Goal: Find specific page/section: Find specific page/section

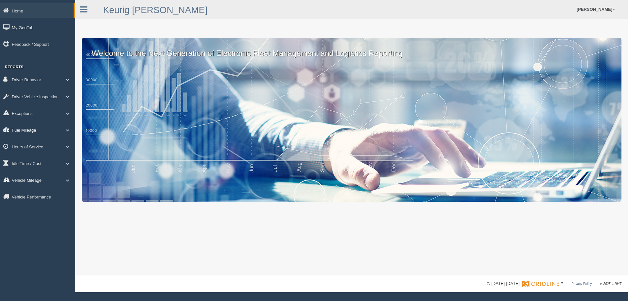
click at [23, 129] on link "Fuel Mileage" at bounding box center [37, 129] width 75 height 15
click at [27, 155] on link "Fuel Mileage" at bounding box center [43, 157] width 62 height 12
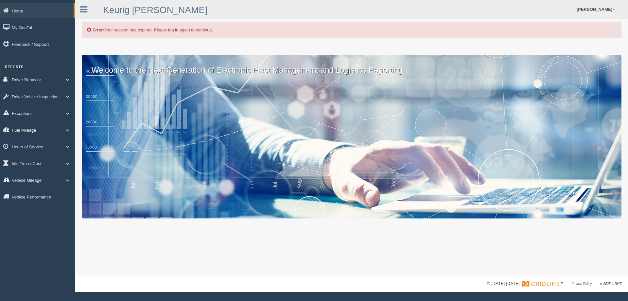
click at [31, 129] on link "Fuel Mileage" at bounding box center [37, 129] width 75 height 15
click at [35, 152] on link "Fuel Mileage" at bounding box center [43, 157] width 62 height 12
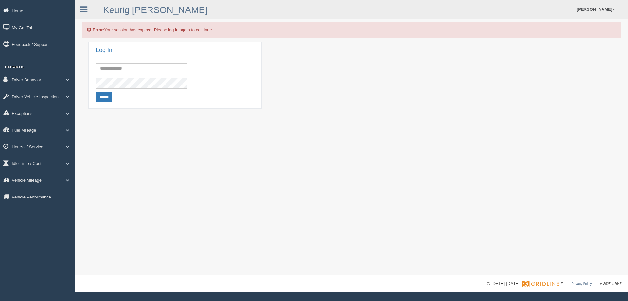
click at [24, 12] on link "Home" at bounding box center [37, 10] width 75 height 15
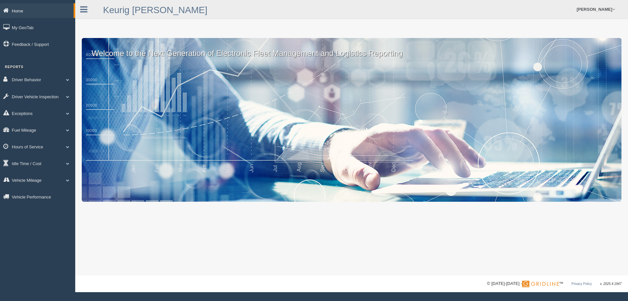
click at [24, 11] on link "Home" at bounding box center [37, 10] width 74 height 15
click at [30, 130] on link "Fuel Mileage" at bounding box center [37, 129] width 75 height 15
click at [30, 154] on link "Fuel Mileage" at bounding box center [43, 157] width 62 height 12
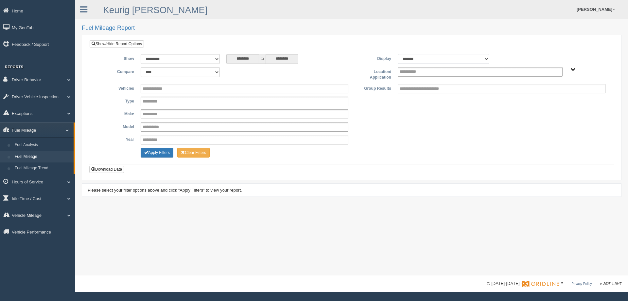
click at [487, 58] on select "******* ******" at bounding box center [444, 59] width 92 height 10
click at [512, 46] on div "**********" at bounding box center [352, 101] width 524 height 123
click at [574, 69] on span "Plains - OTR" at bounding box center [573, 69] width 5 height 5
click at [549, 92] on button "Plains - OTR" at bounding box center [550, 93] width 30 height 7
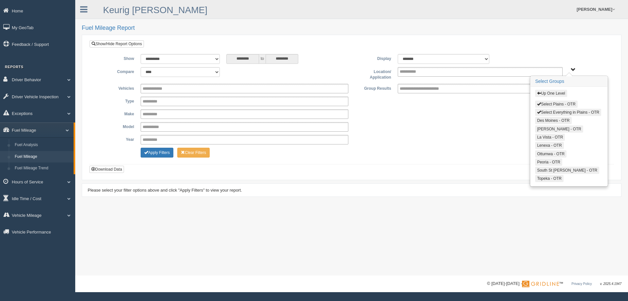
click at [541, 102] on span "button" at bounding box center [539, 104] width 4 height 4
click at [543, 113] on button "Select Everything in Plains - OTR" at bounding box center [568, 112] width 66 height 7
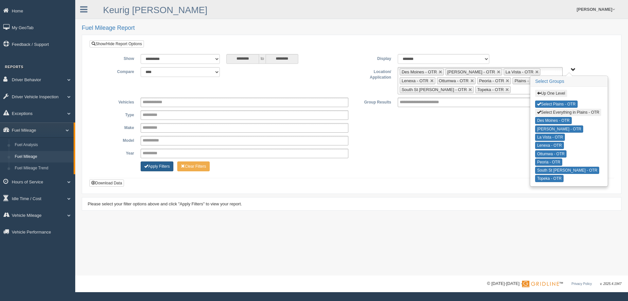
click at [163, 168] on button "Apply Filters" at bounding box center [157, 166] width 33 height 10
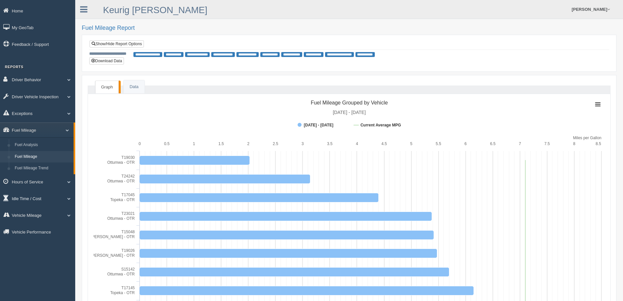
click at [26, 196] on link "Idle Time / Cost" at bounding box center [37, 198] width 75 height 15
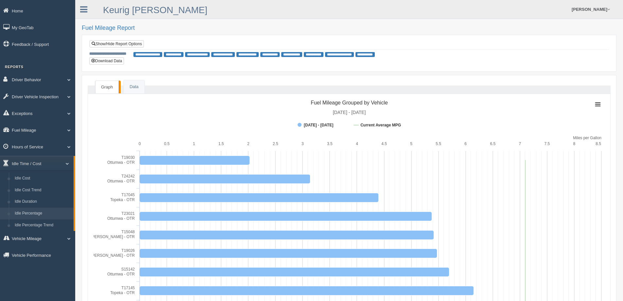
click at [37, 213] on link "Idle Percentage" at bounding box center [43, 213] width 62 height 12
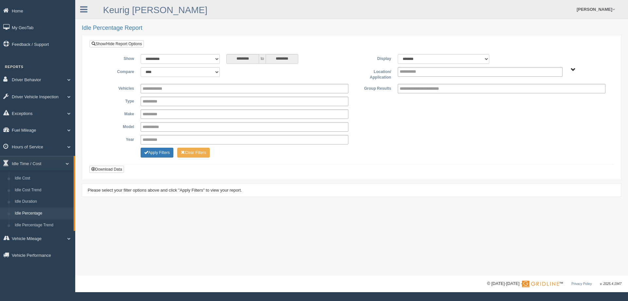
click at [574, 70] on span "Plains - OTR" at bounding box center [573, 69] width 5 height 5
click at [551, 93] on button "Plains - OTR" at bounding box center [550, 93] width 30 height 7
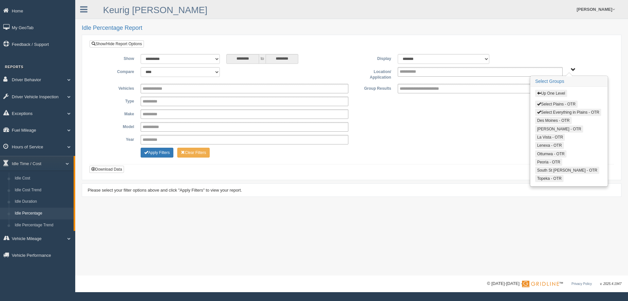
click at [541, 104] on span "button" at bounding box center [539, 104] width 4 height 4
click at [541, 110] on span "button" at bounding box center [539, 112] width 4 height 4
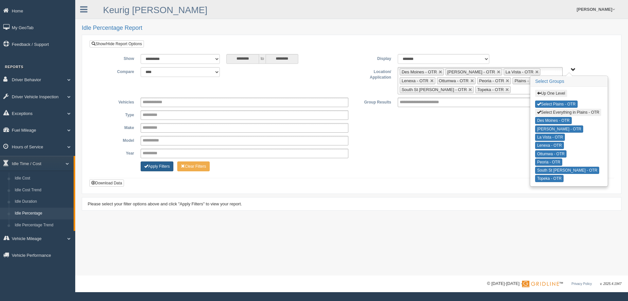
click at [152, 165] on button "Apply Filters" at bounding box center [157, 166] width 33 height 10
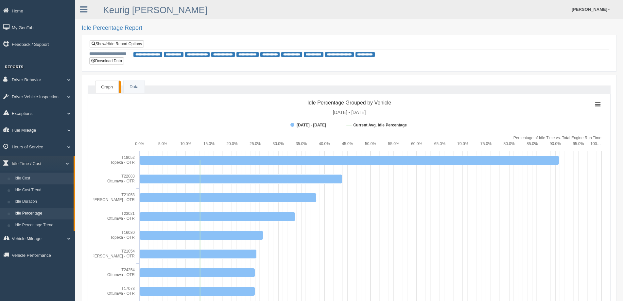
click at [27, 176] on link "Idle Cost" at bounding box center [43, 178] width 62 height 12
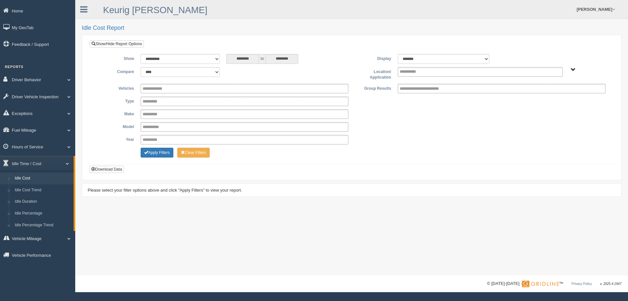
click at [573, 69] on span "Plains - OTR" at bounding box center [573, 69] width 5 height 5
click at [546, 93] on button "Plains - OTR" at bounding box center [550, 93] width 30 height 7
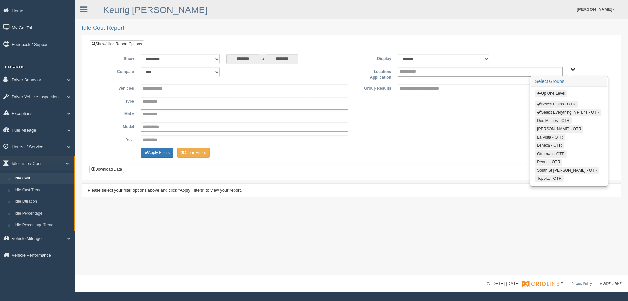
click at [539, 104] on span "button" at bounding box center [539, 104] width 4 height 4
click at [539, 110] on span "button" at bounding box center [539, 112] width 4 height 4
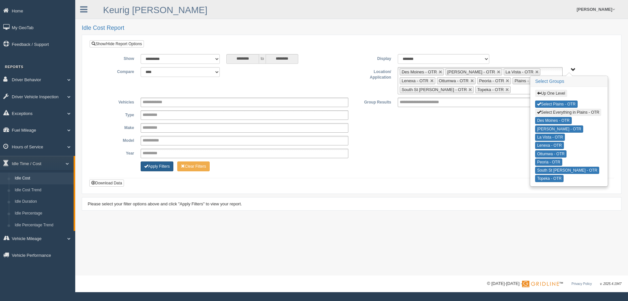
click at [153, 167] on button "Apply Filters" at bounding box center [157, 166] width 33 height 10
